Goal: Task Accomplishment & Management: Manage account settings

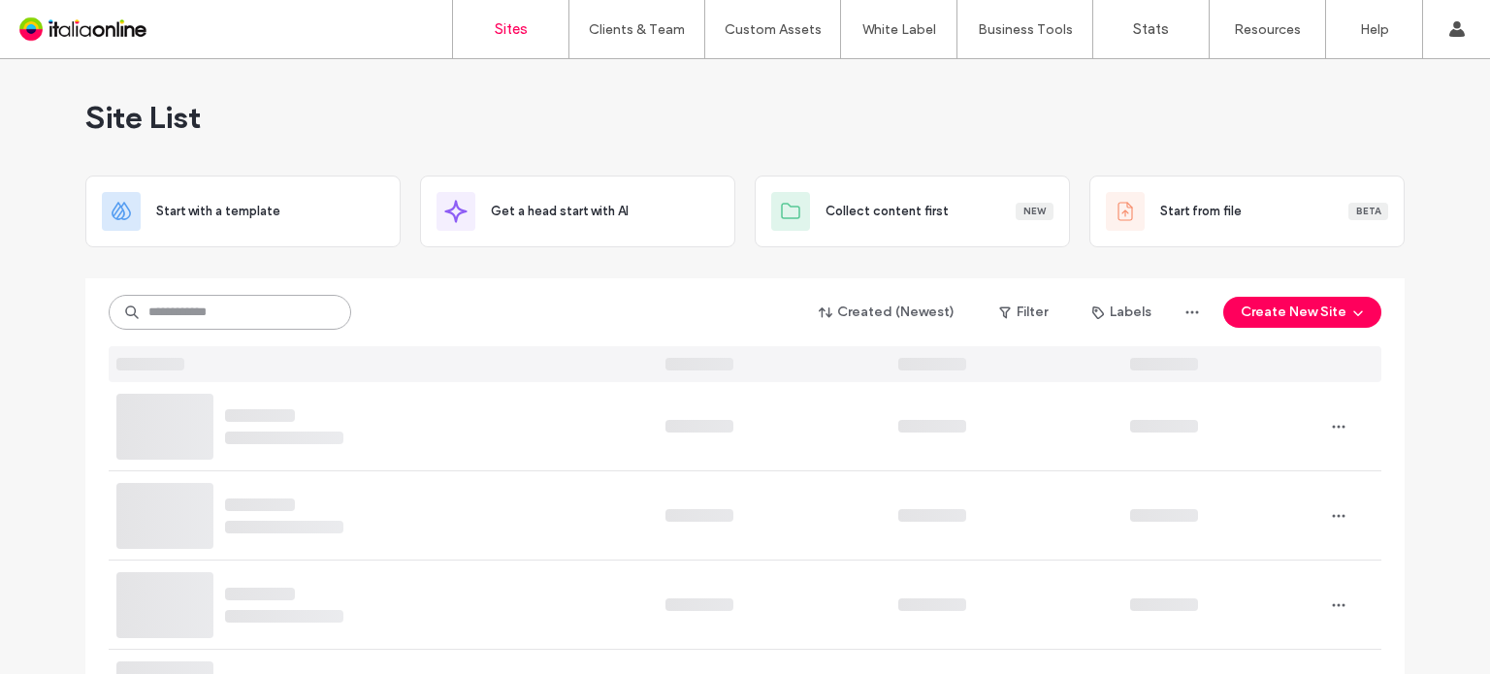
click at [242, 323] on input at bounding box center [230, 312] width 242 height 35
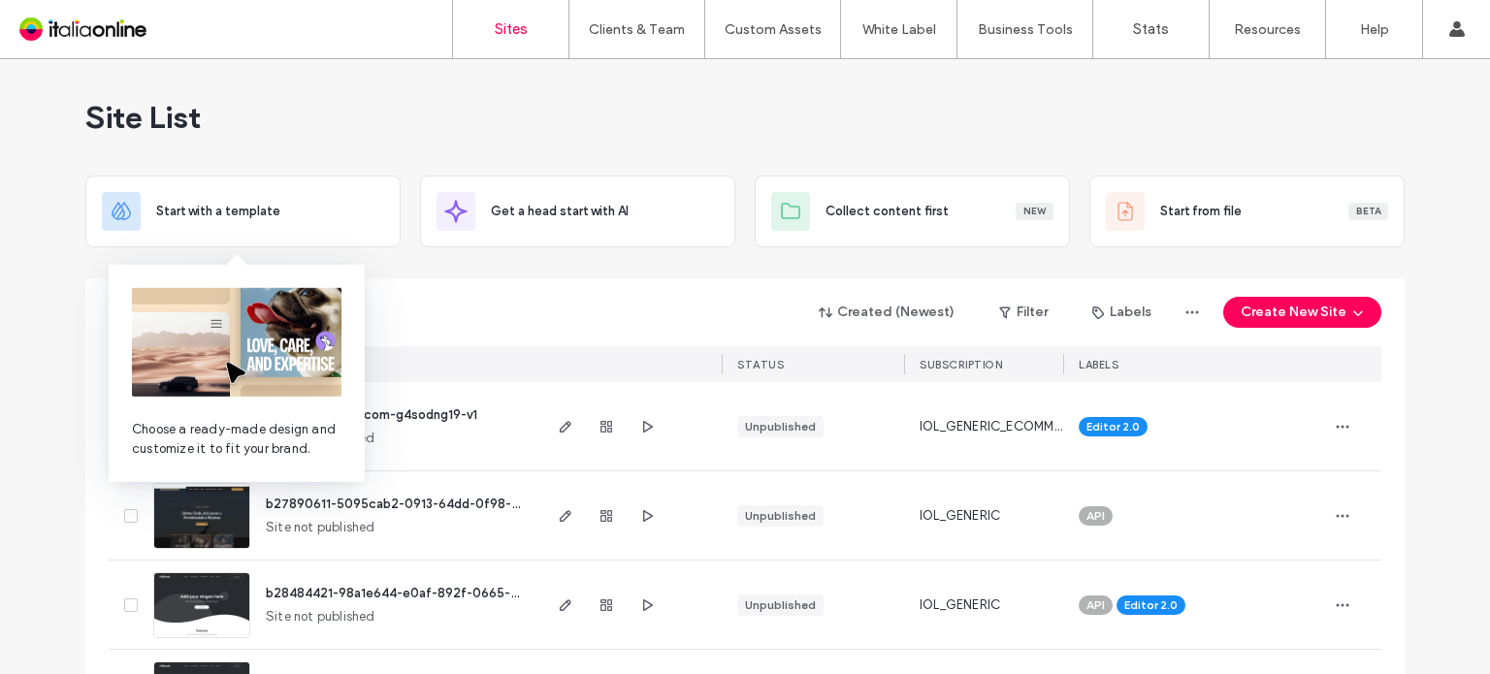
paste input "********"
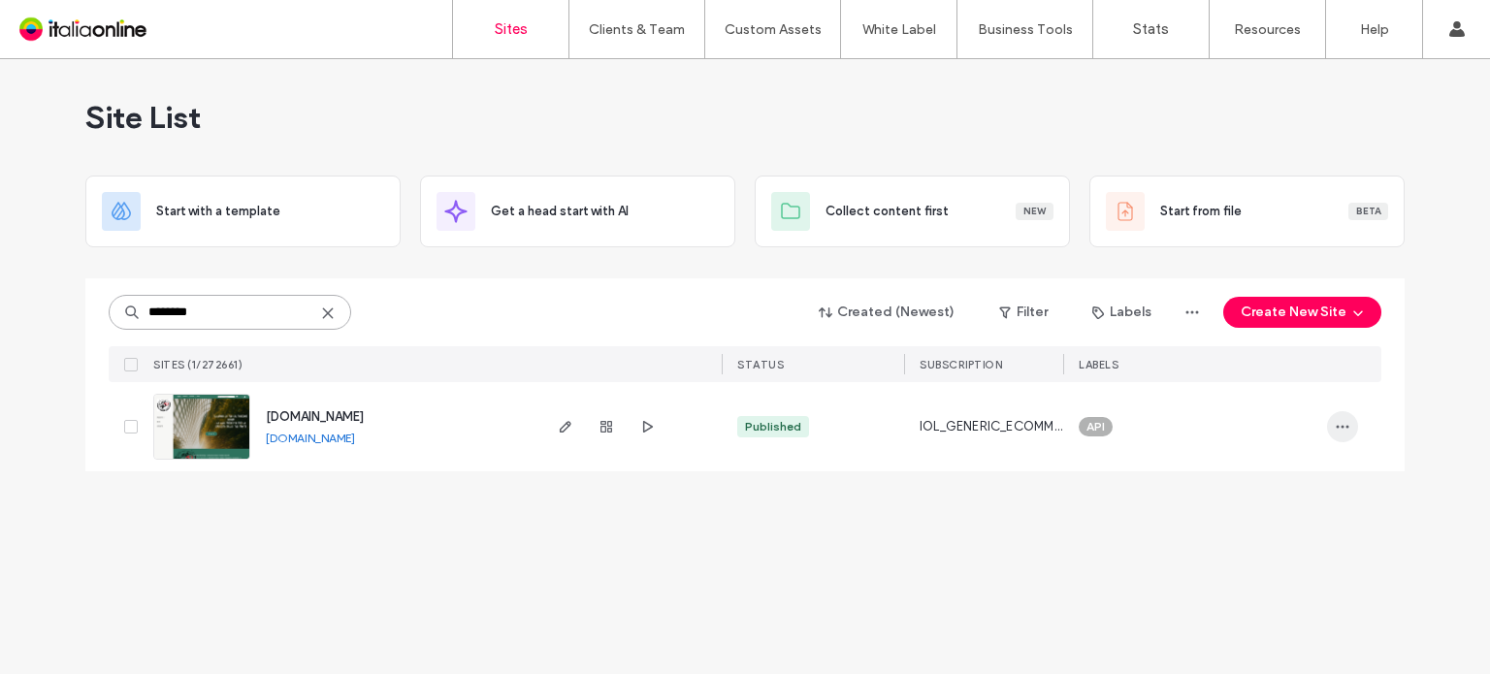
type input "********"
click at [1340, 424] on icon "button" at bounding box center [1343, 427] width 16 height 16
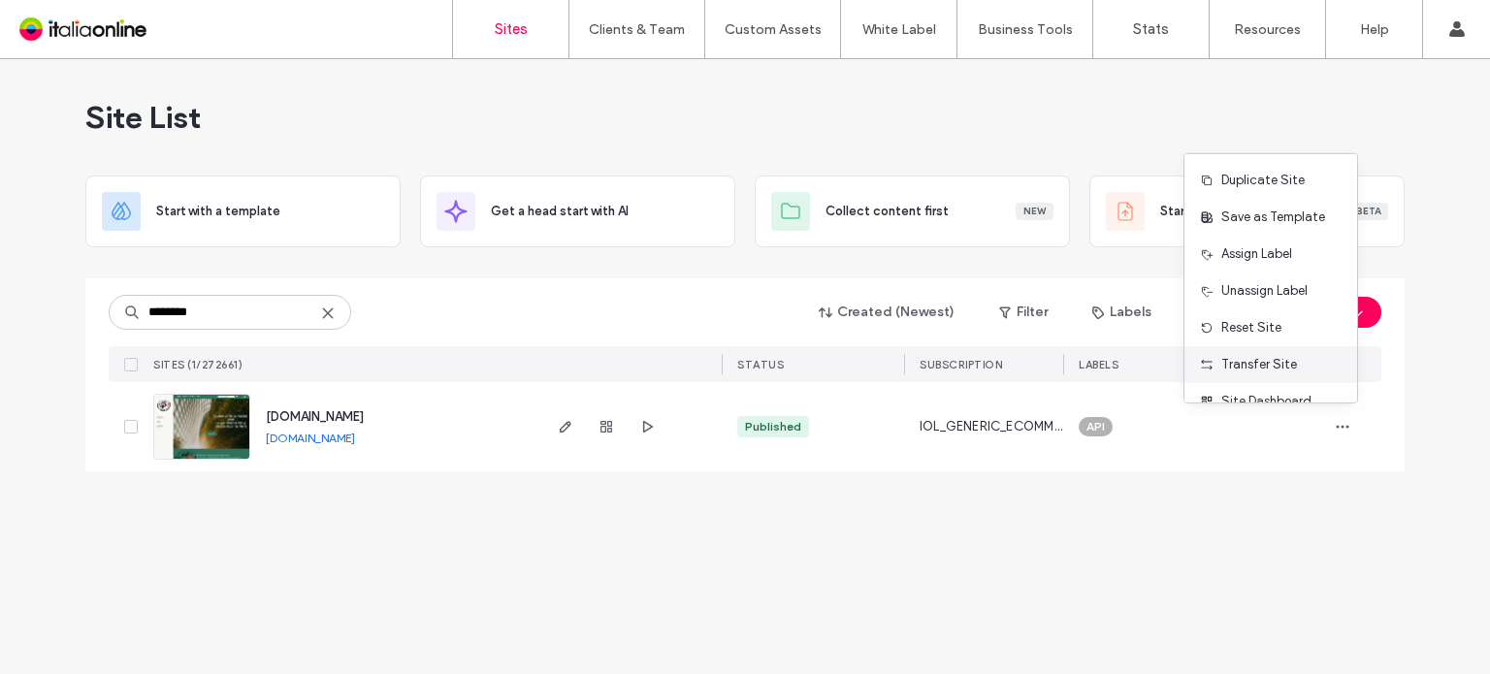
scroll to position [61, 0]
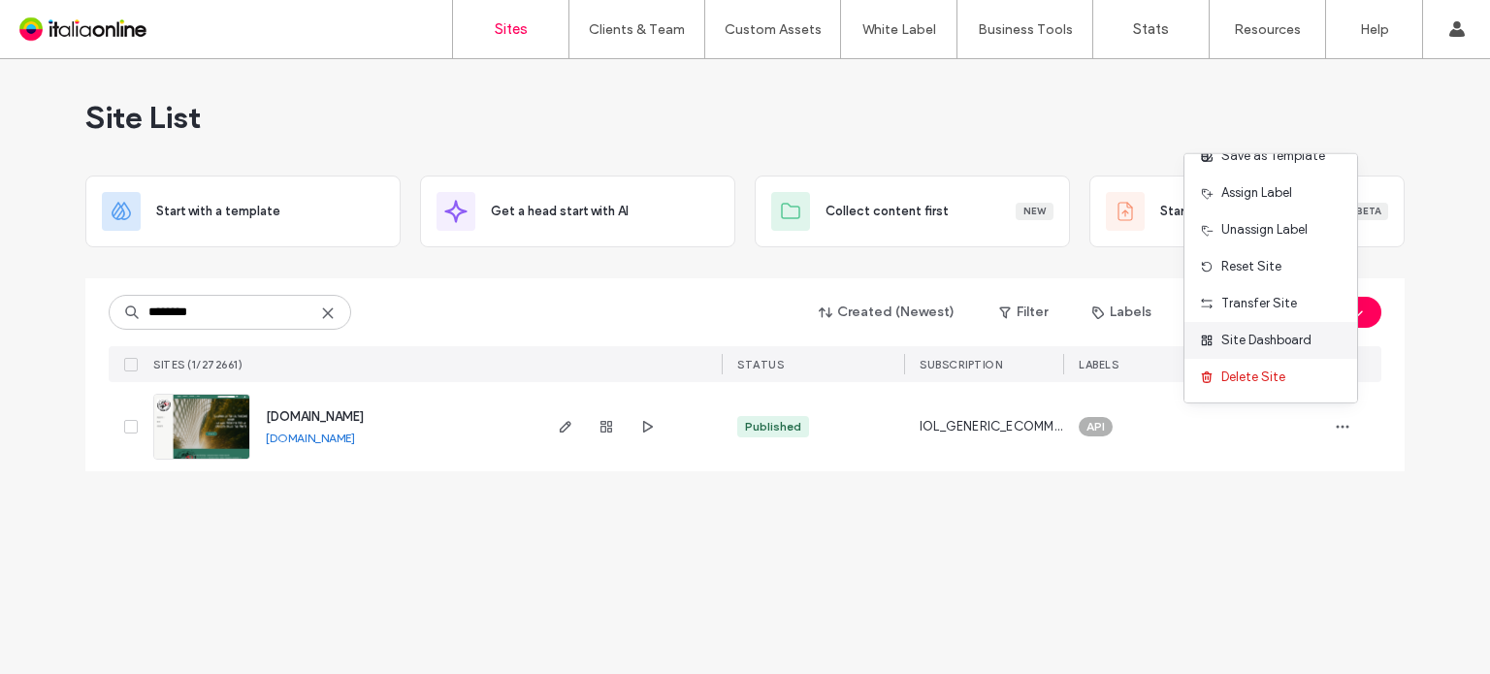
click at [1299, 339] on span "Site Dashboard" at bounding box center [1266, 340] width 90 height 19
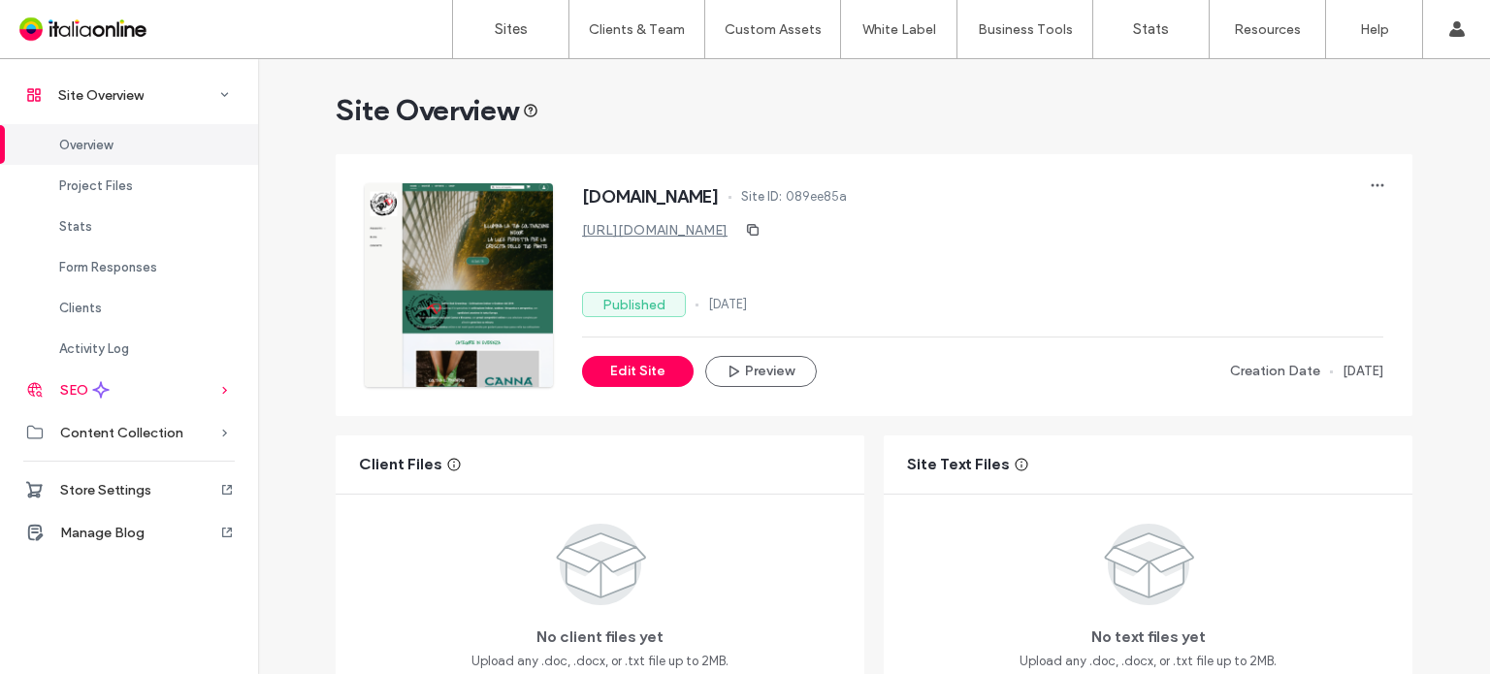
click at [167, 386] on div "SEO" at bounding box center [129, 390] width 258 height 43
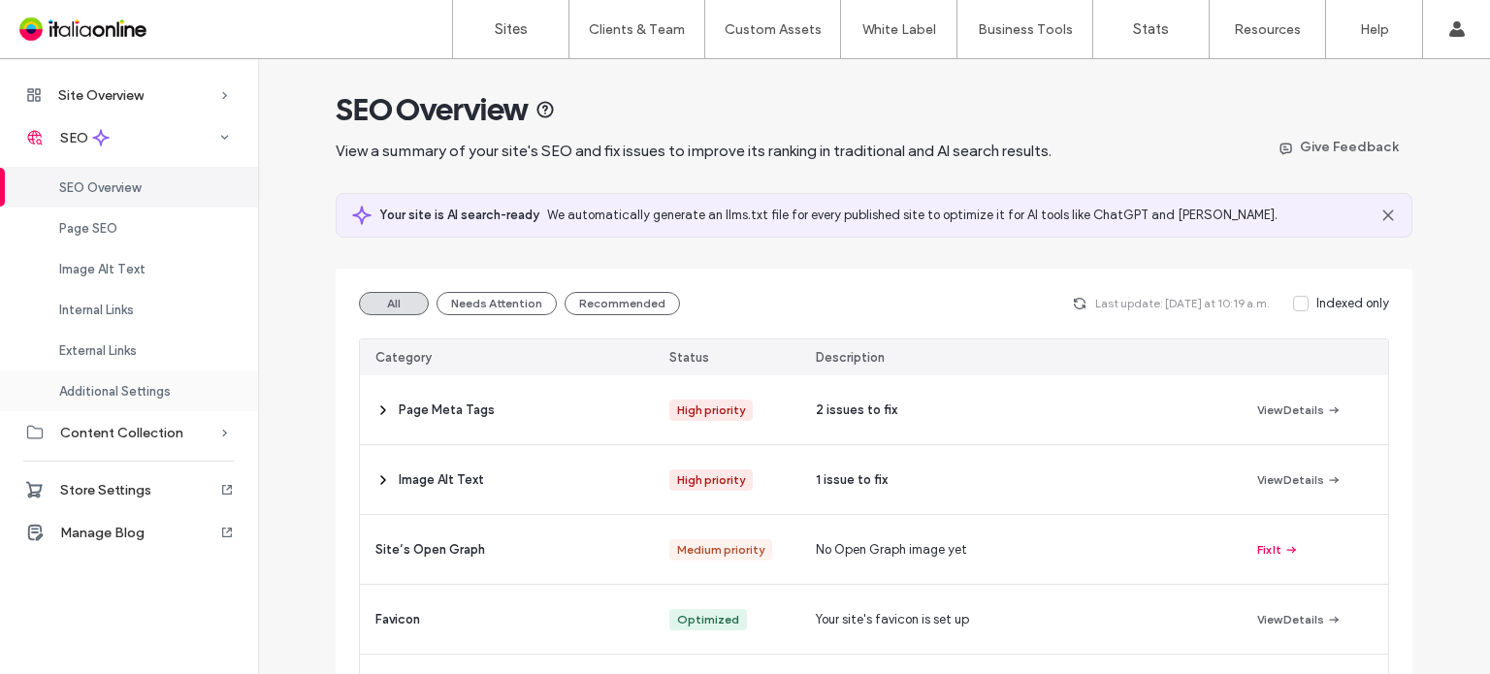
click at [147, 395] on span "Additional Settings" at bounding box center [115, 391] width 112 height 15
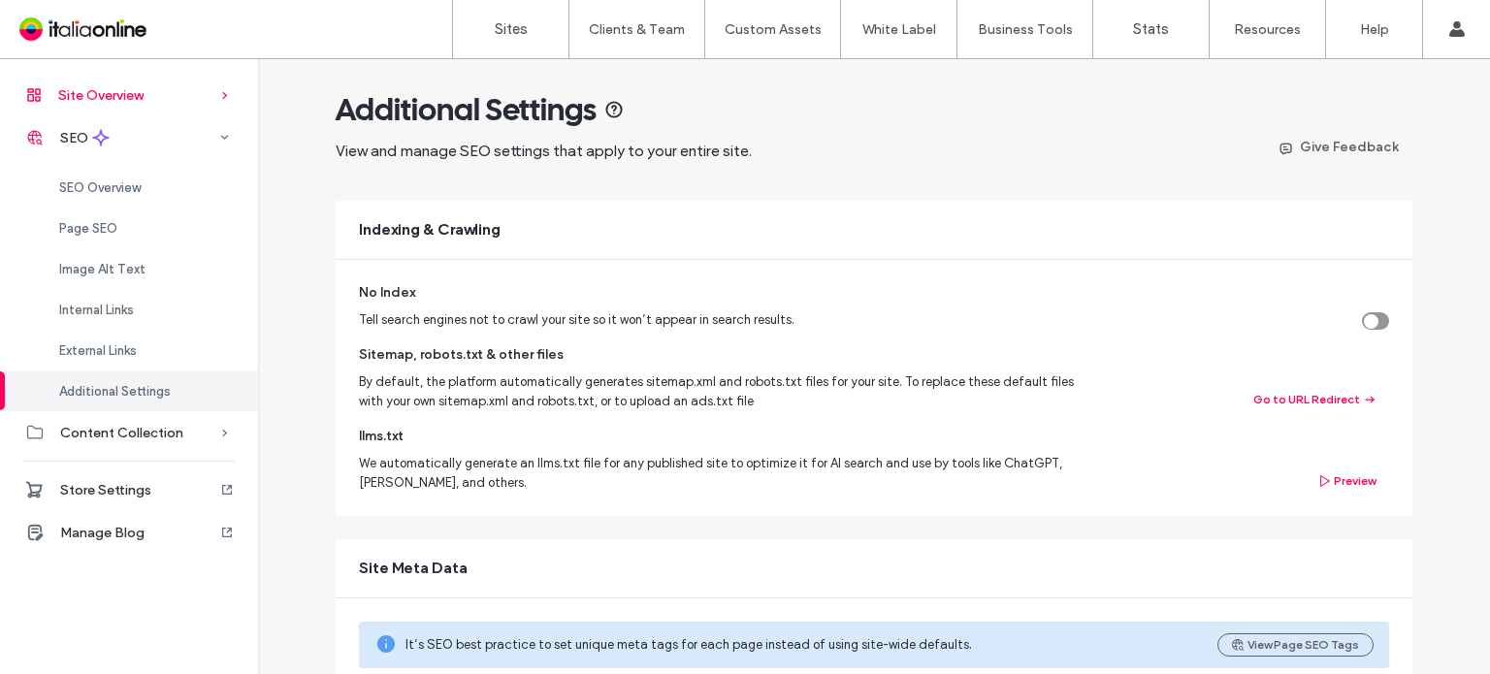
click at [163, 87] on div "Site Overview" at bounding box center [129, 95] width 258 height 43
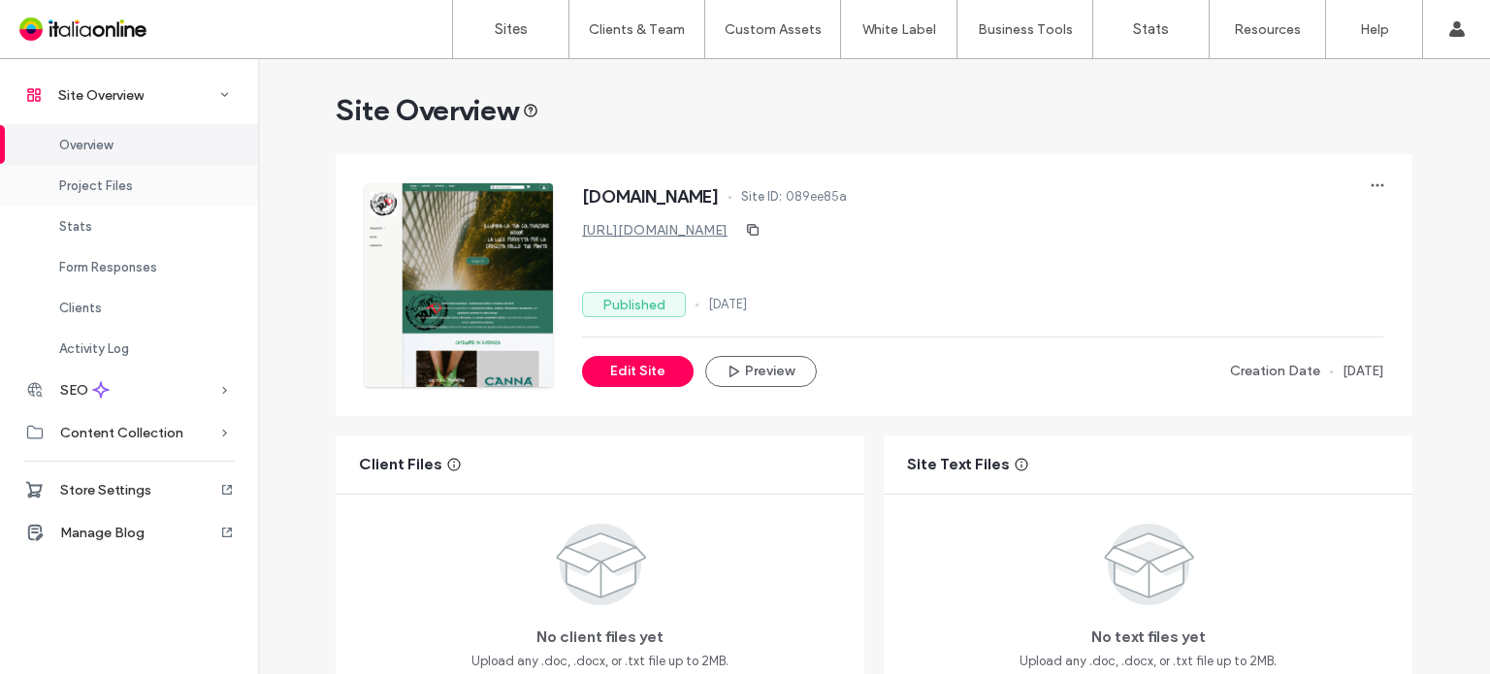
click at [143, 181] on div "Project Files" at bounding box center [129, 185] width 258 height 41
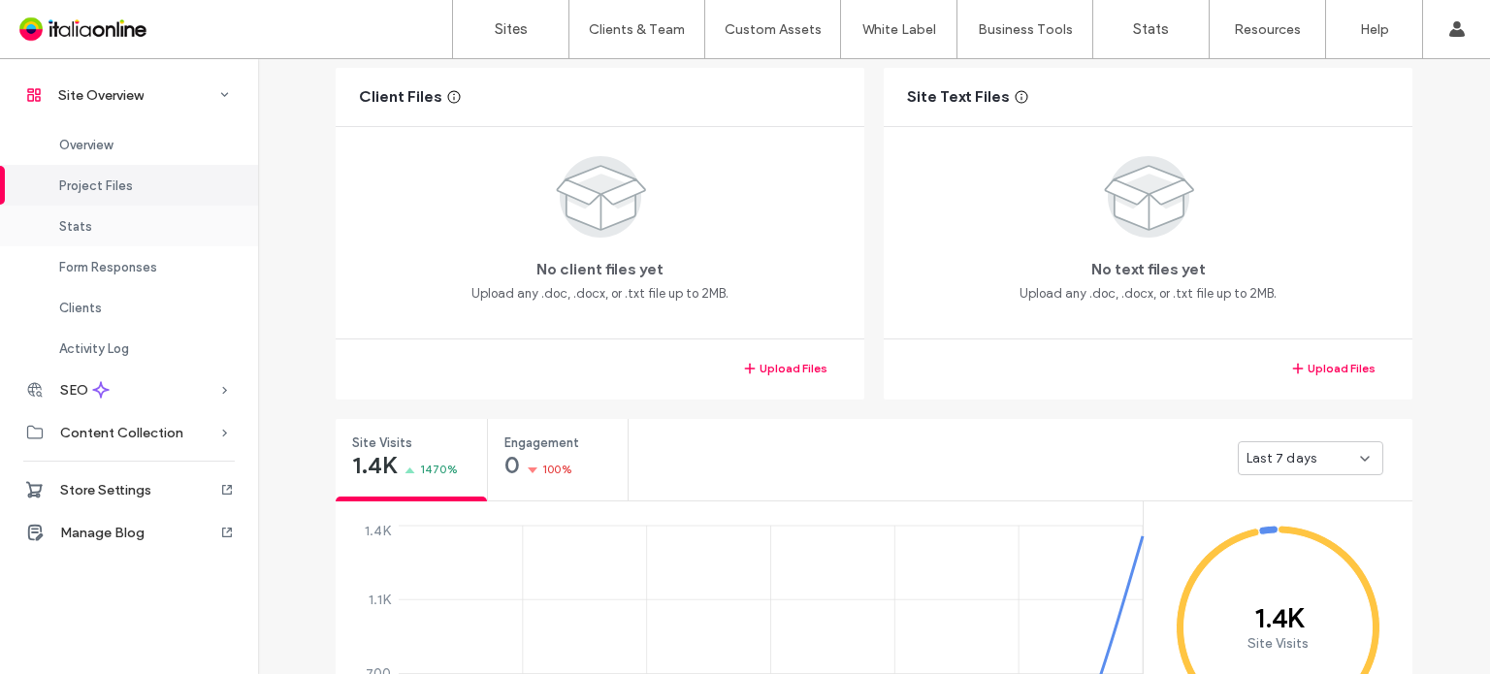
click at [141, 218] on div "Stats" at bounding box center [129, 226] width 258 height 41
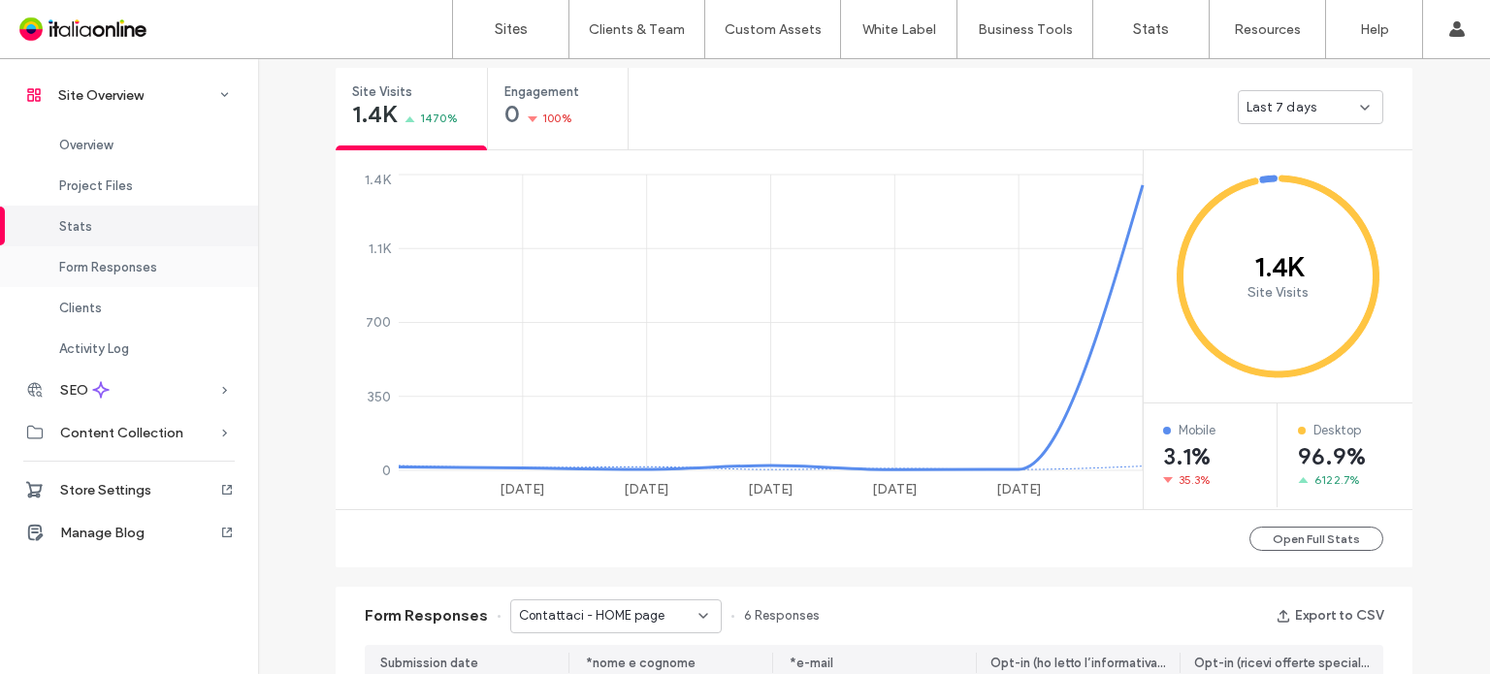
click at [144, 267] on span "Form Responses" at bounding box center [108, 267] width 98 height 15
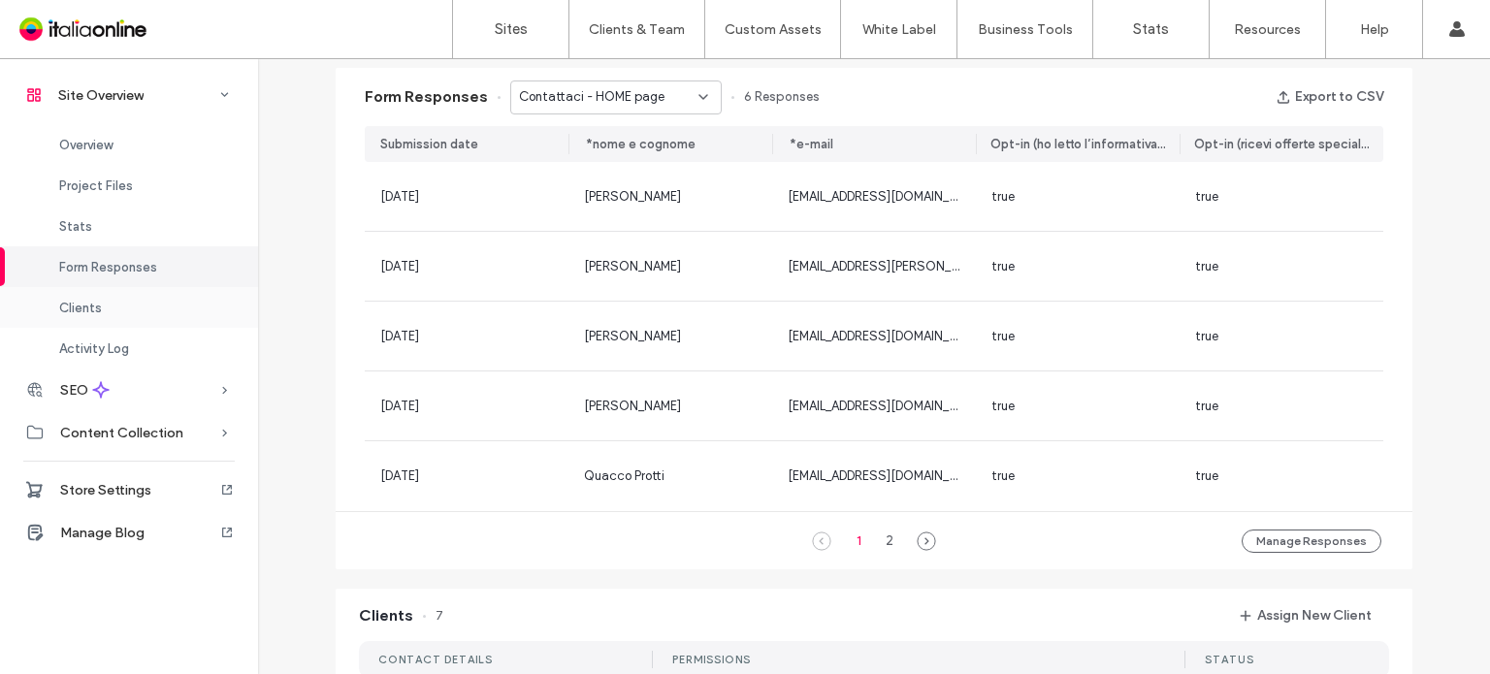
click at [154, 299] on div "Clients" at bounding box center [129, 307] width 258 height 41
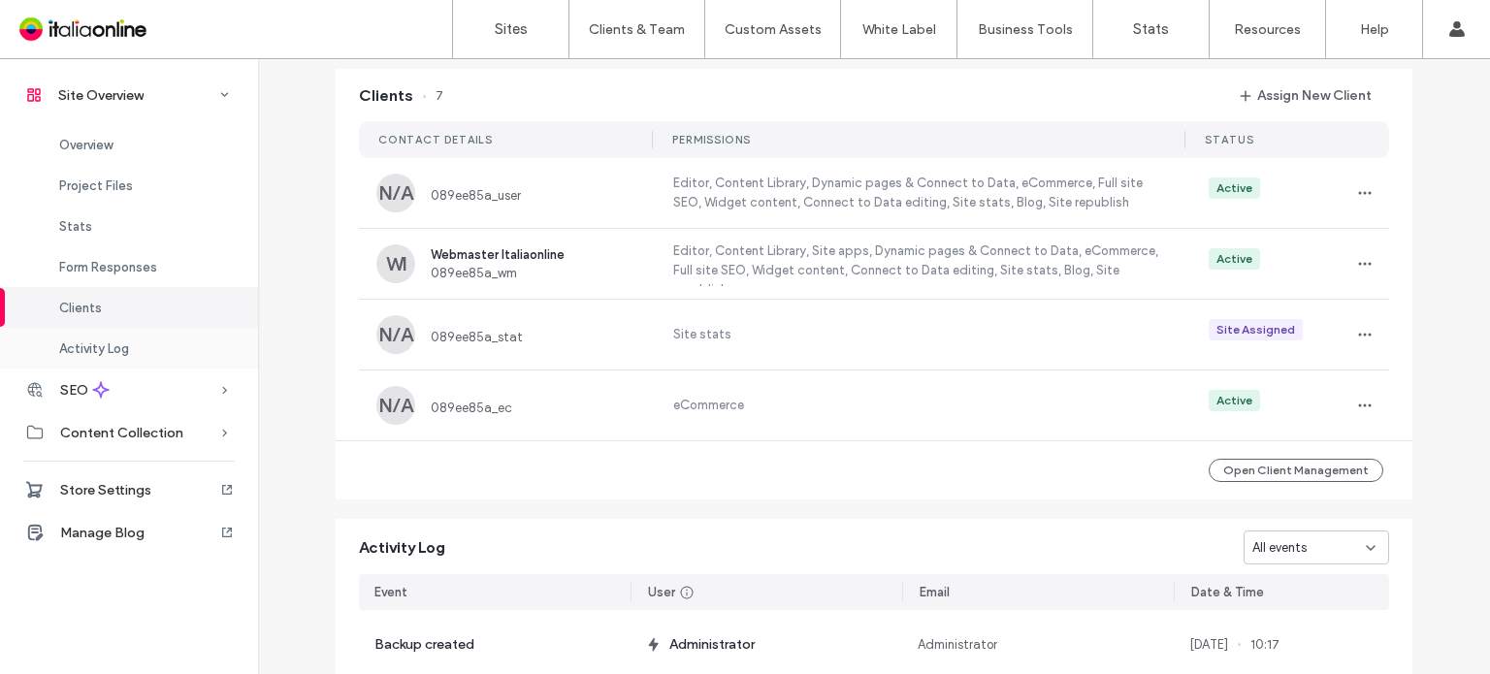
click at [150, 347] on div "Activity Log" at bounding box center [129, 348] width 258 height 41
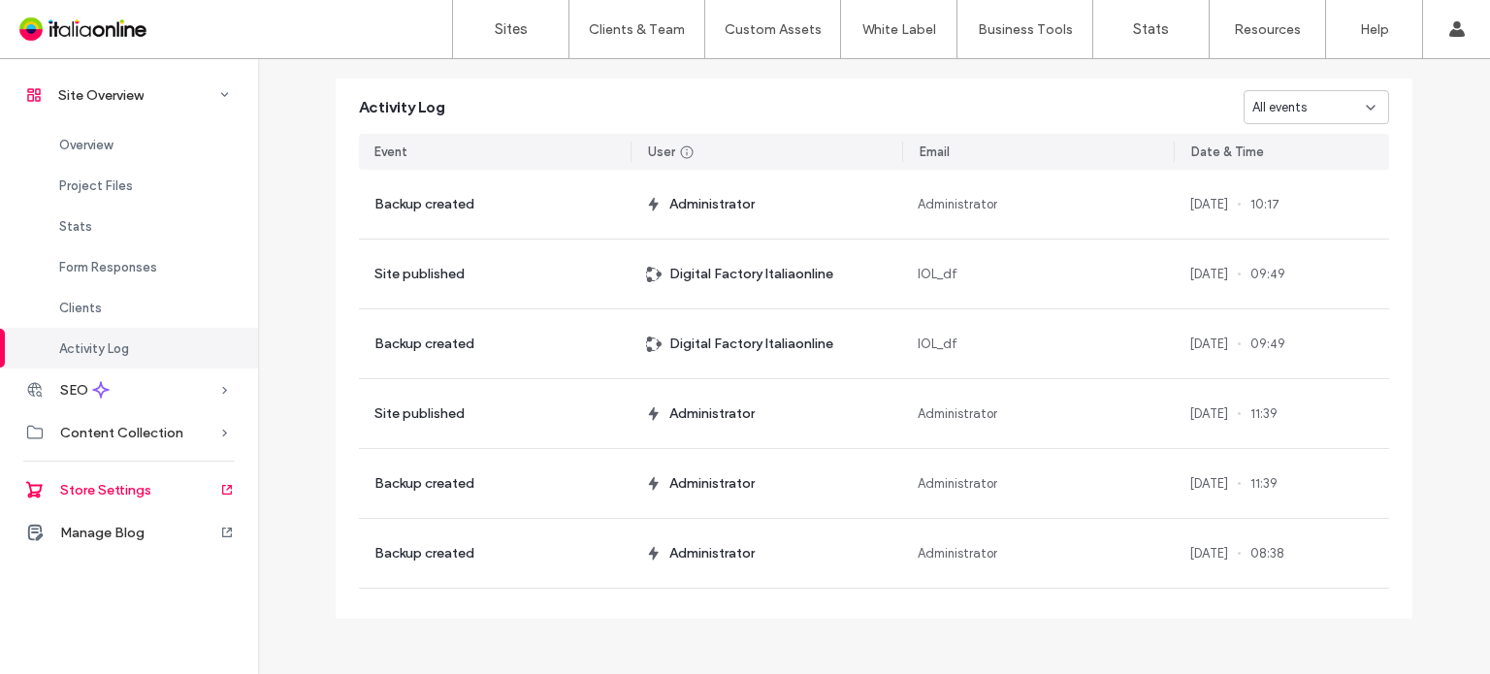
scroll to position [2203, 0]
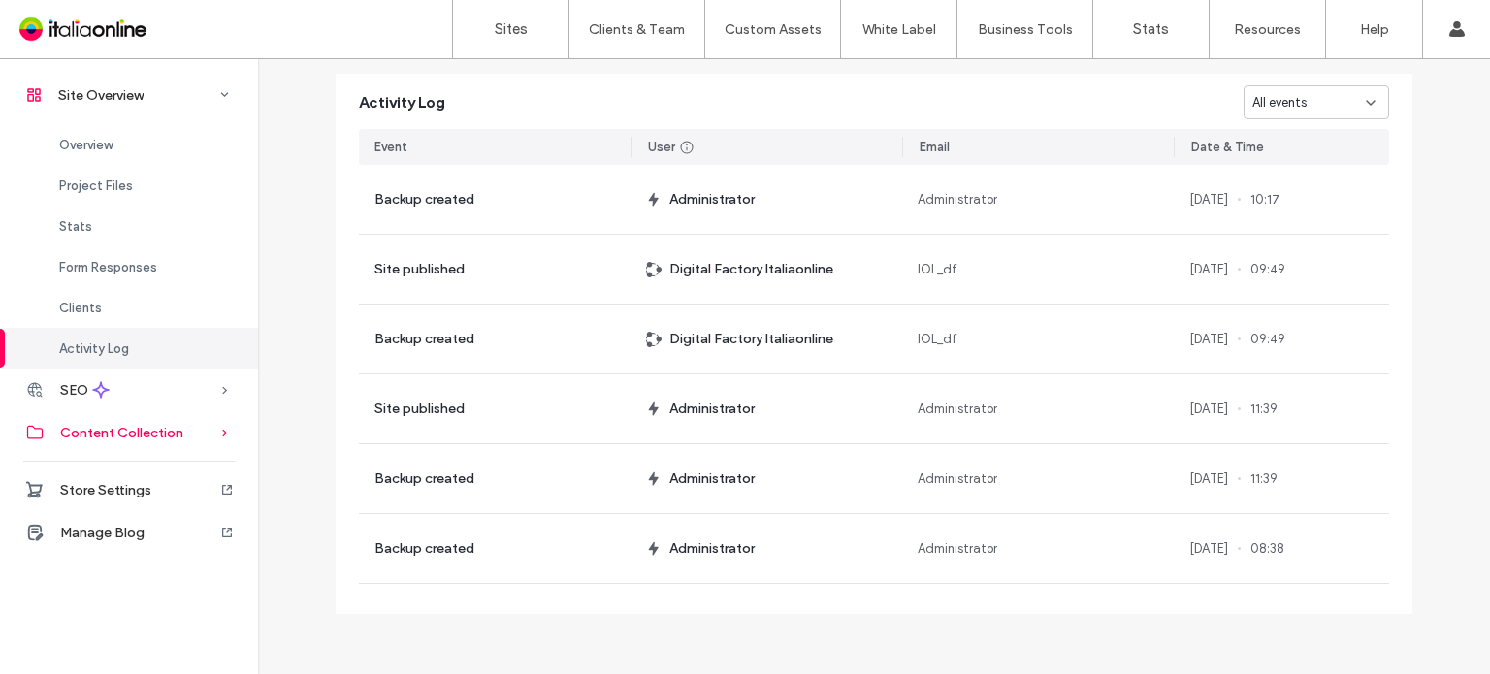
click at [167, 439] on span "Content Collection" at bounding box center [121, 433] width 123 height 16
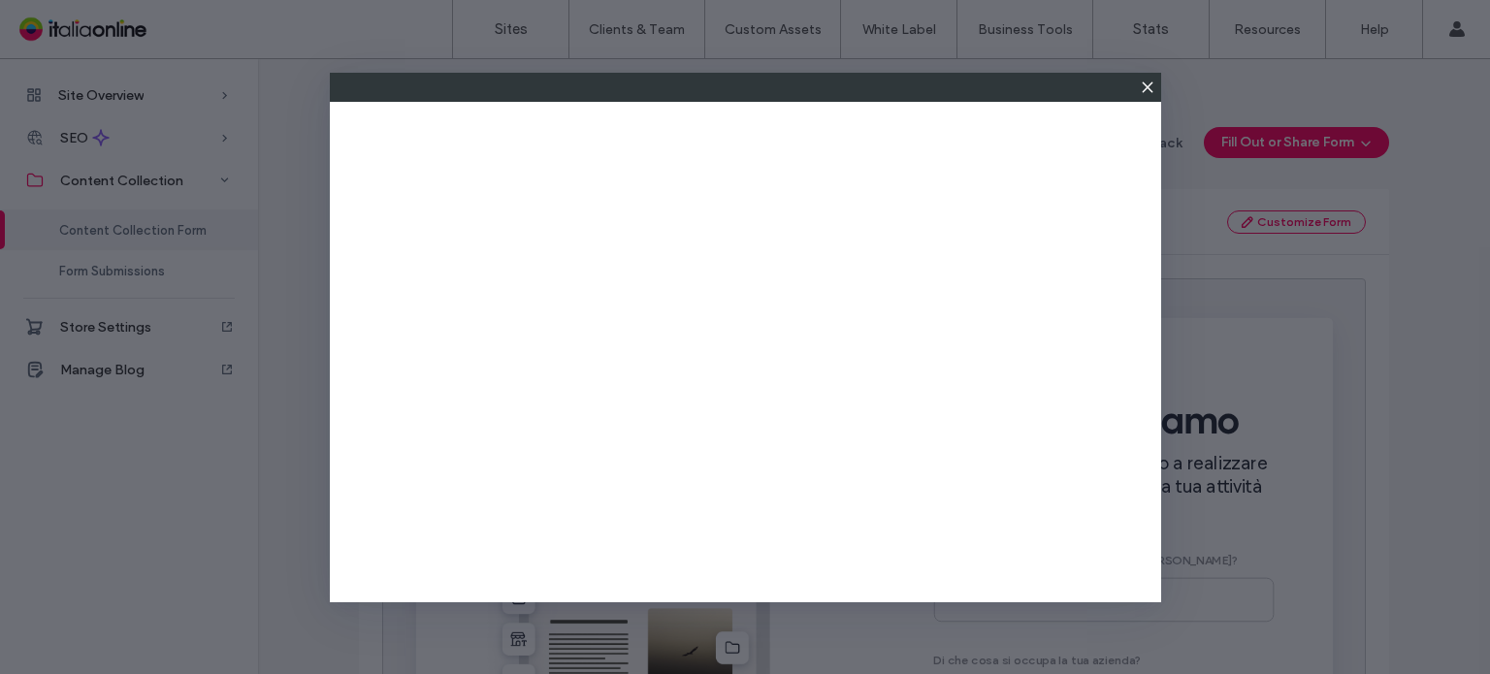
click at [1147, 88] on icon at bounding box center [1148, 88] width 16 height 16
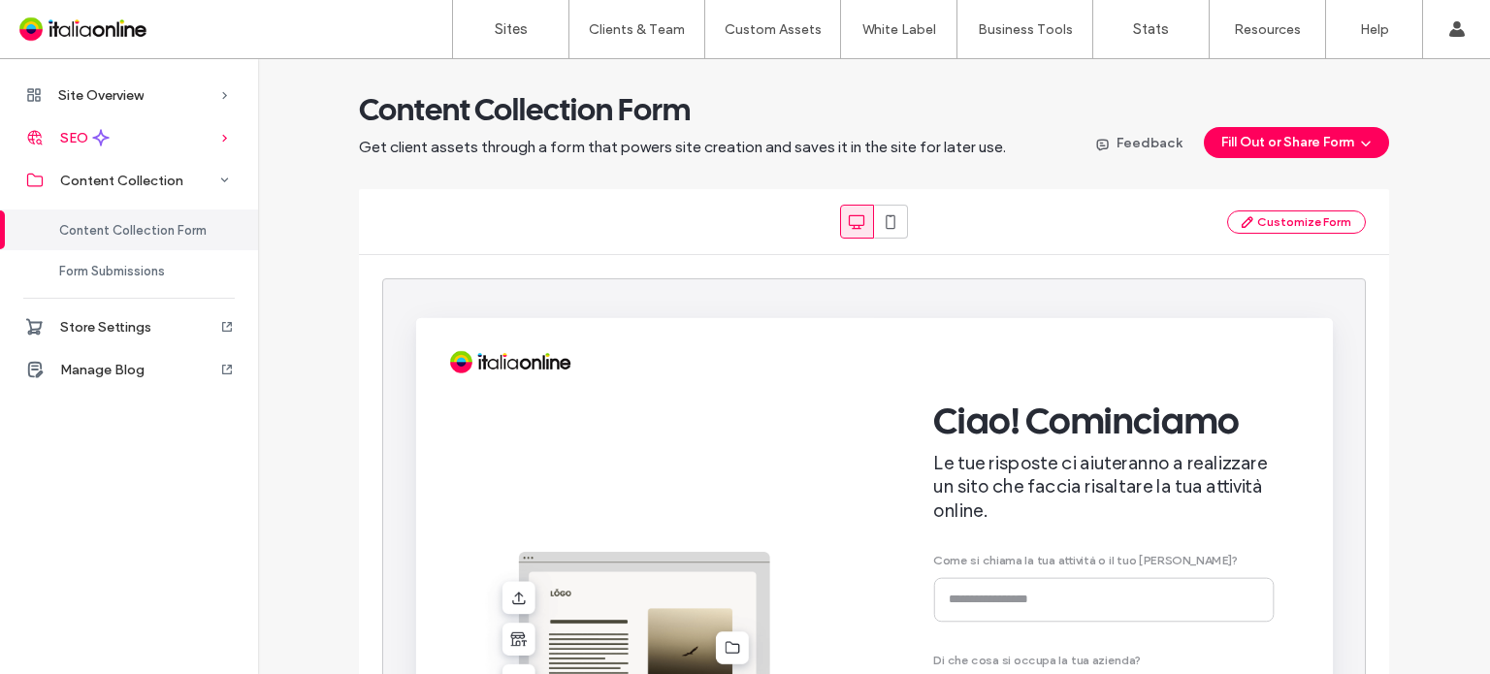
click at [167, 143] on div "SEO" at bounding box center [129, 137] width 258 height 43
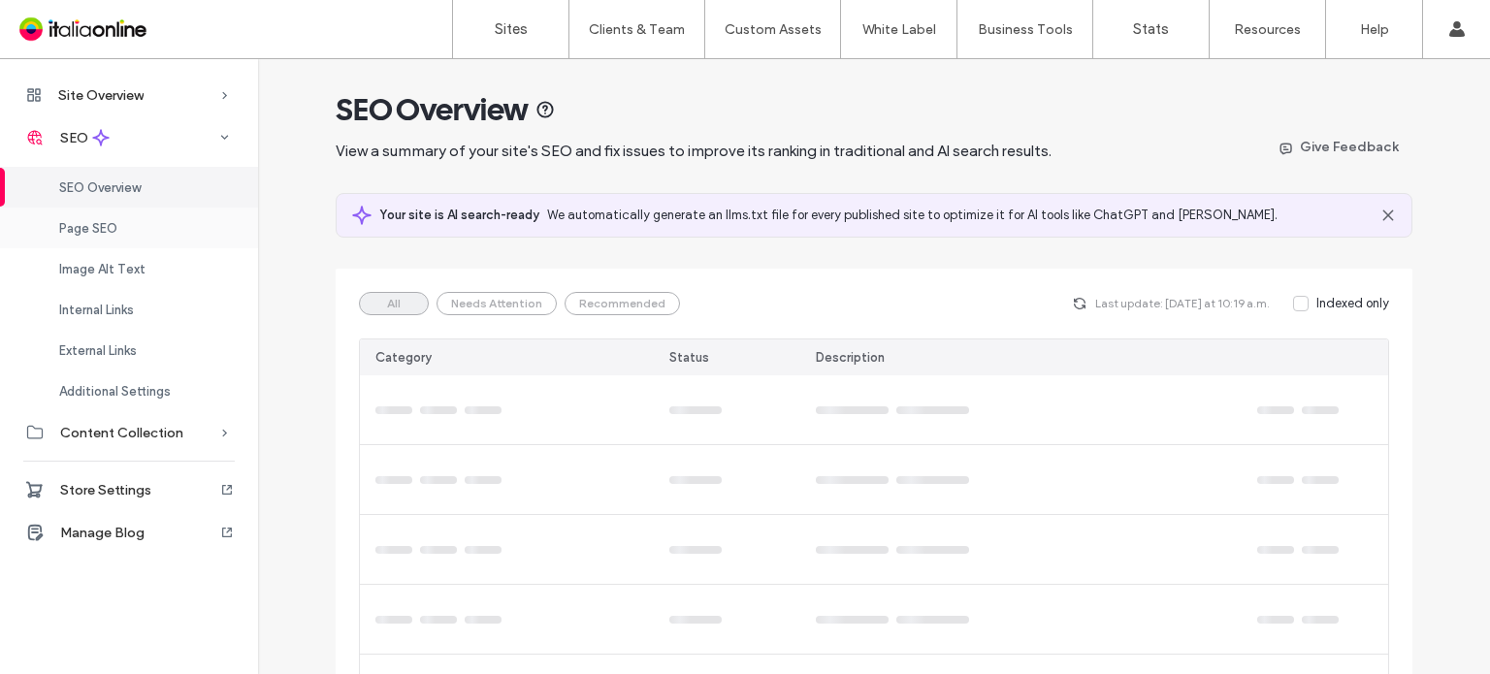
click at [152, 228] on div "Page SEO" at bounding box center [129, 228] width 258 height 41
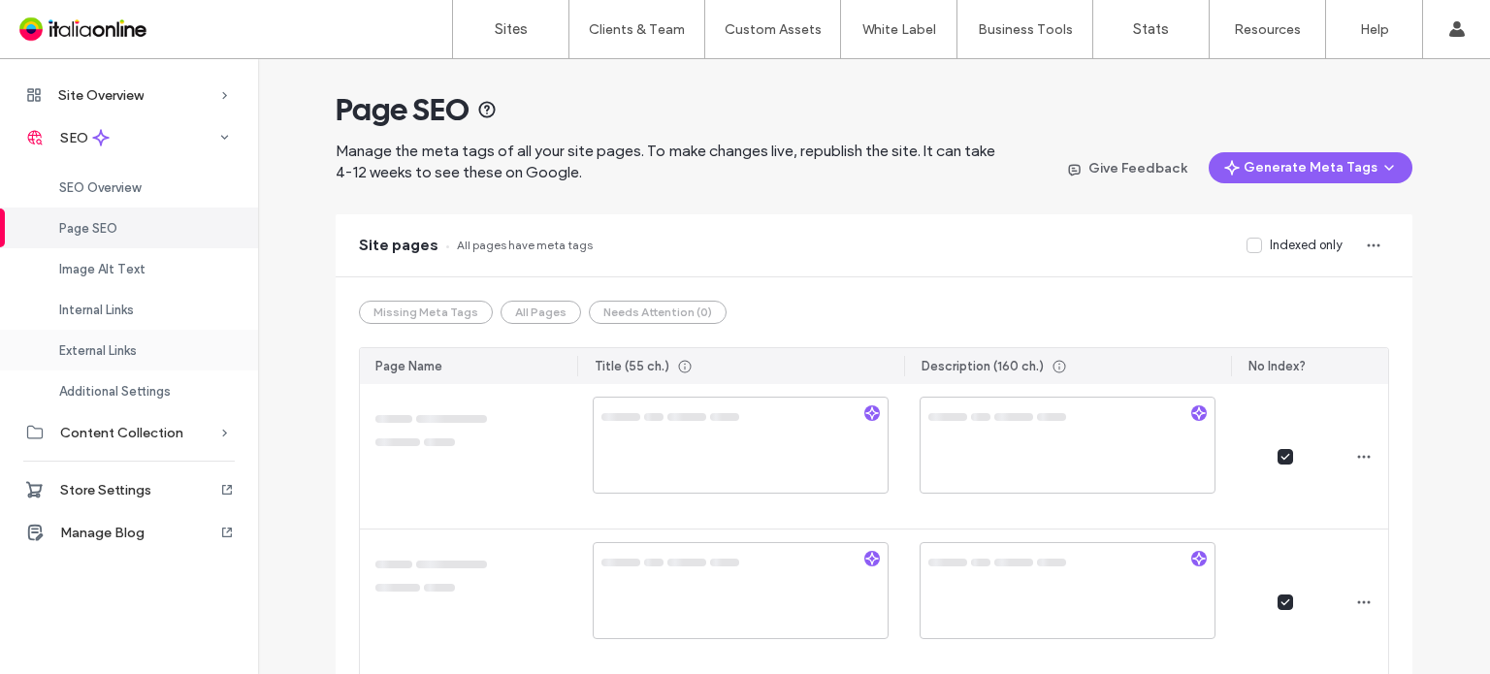
click at [164, 356] on div "External Links" at bounding box center [129, 350] width 258 height 41
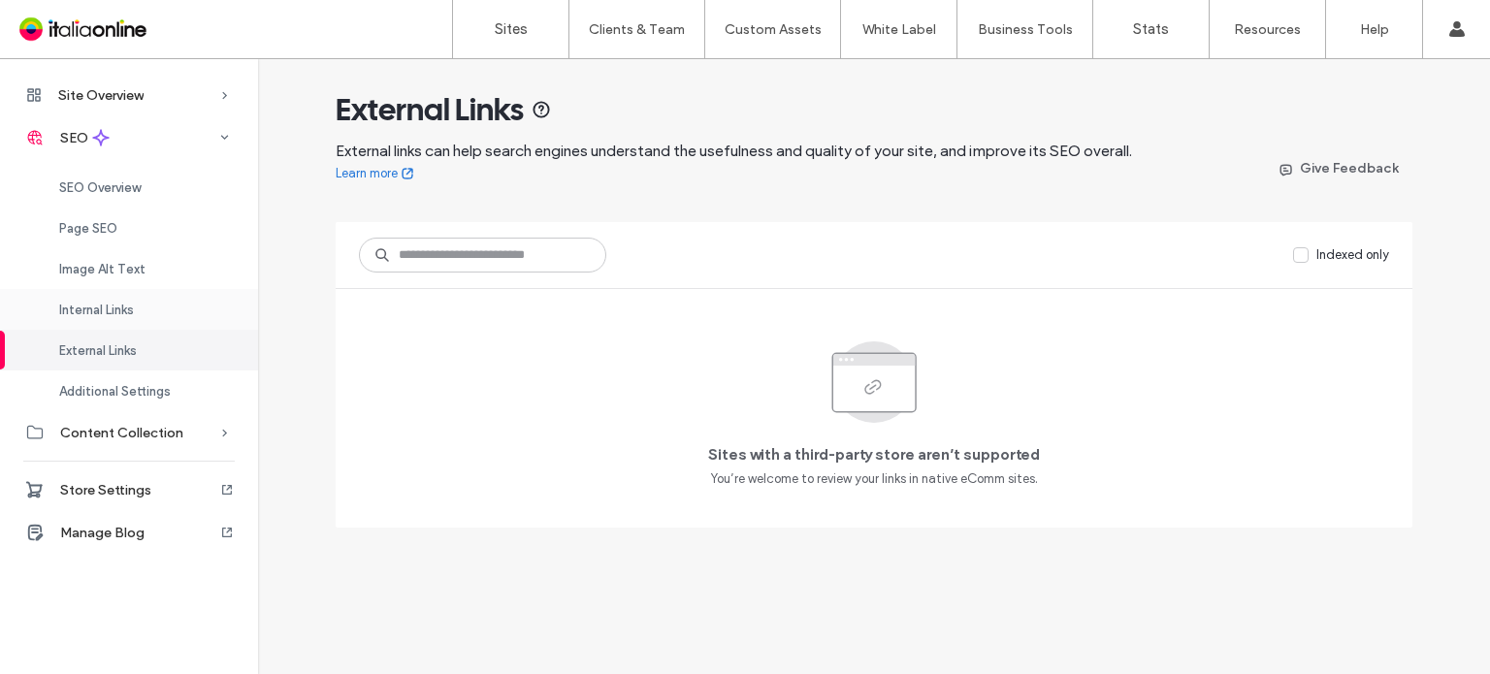
click at [190, 321] on div "Internal Links" at bounding box center [129, 309] width 258 height 41
